Goal: Navigation & Orientation: Find specific page/section

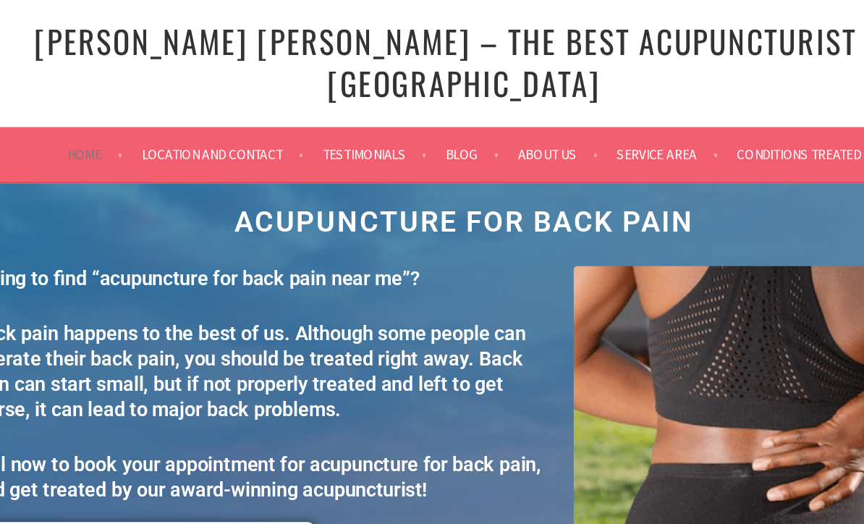
click at [138, 106] on link "Home" at bounding box center [158, 114] width 41 height 17
